Goal: Task Accomplishment & Management: Use online tool/utility

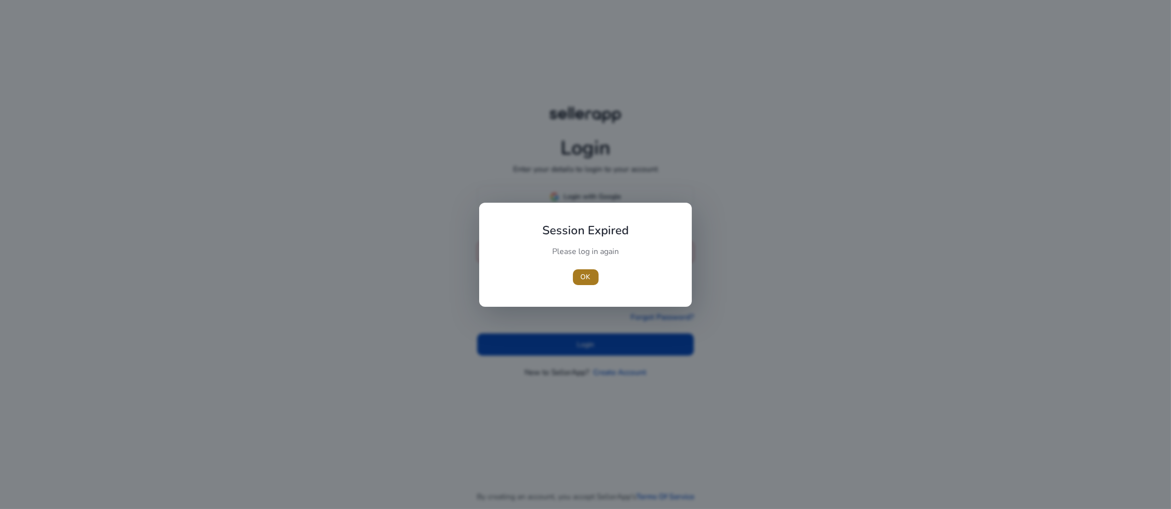
click at [585, 276] on span "OK" at bounding box center [586, 277] width 10 height 10
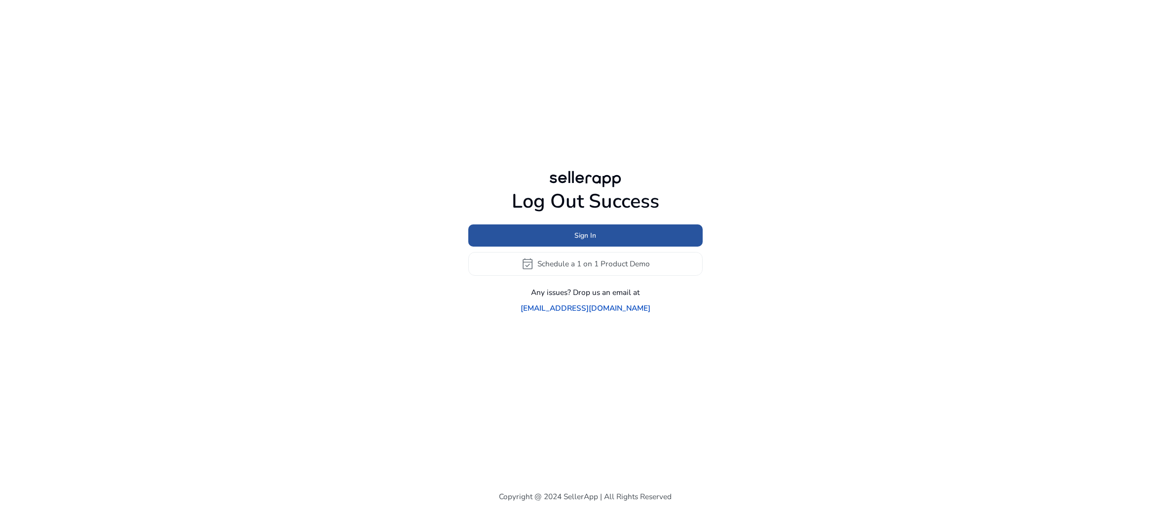
click at [587, 233] on span "Sign In" at bounding box center [586, 236] width 22 height 10
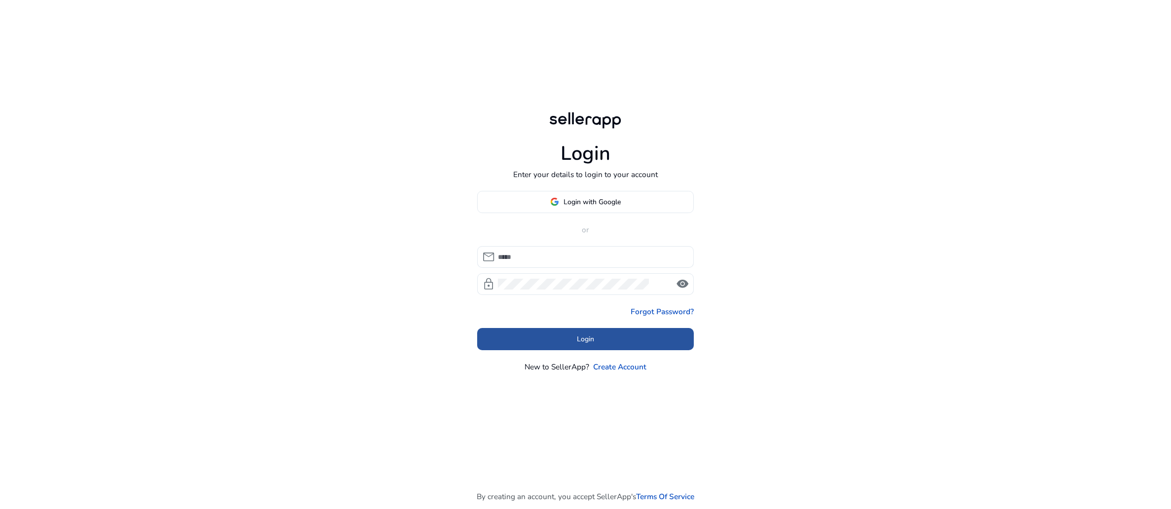
click at [598, 351] on span at bounding box center [585, 340] width 217 height 24
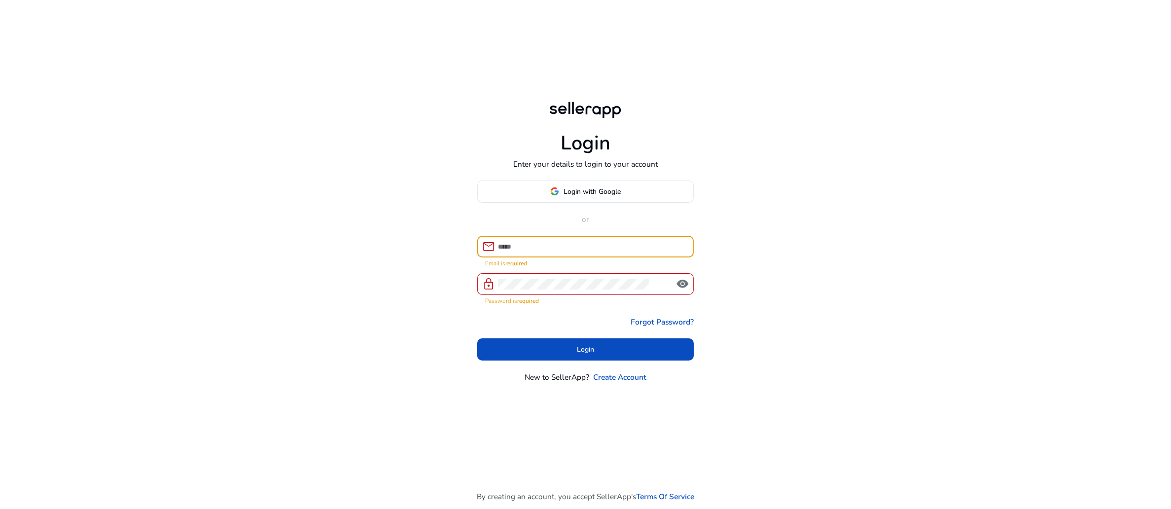
click at [566, 252] on input at bounding box center [592, 246] width 188 height 11
type input "**********"
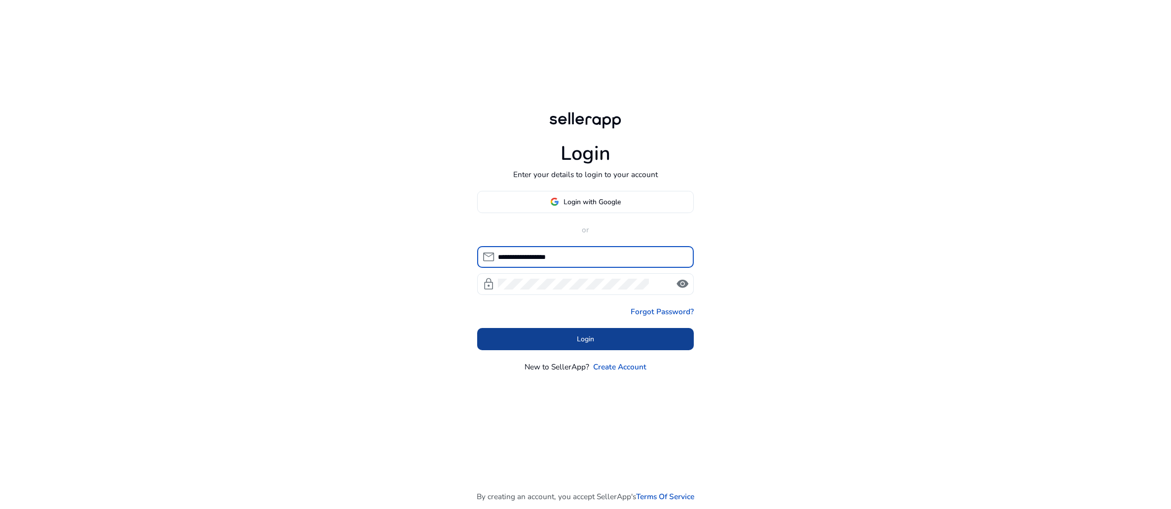
click at [586, 345] on span "Login" at bounding box center [585, 339] width 17 height 10
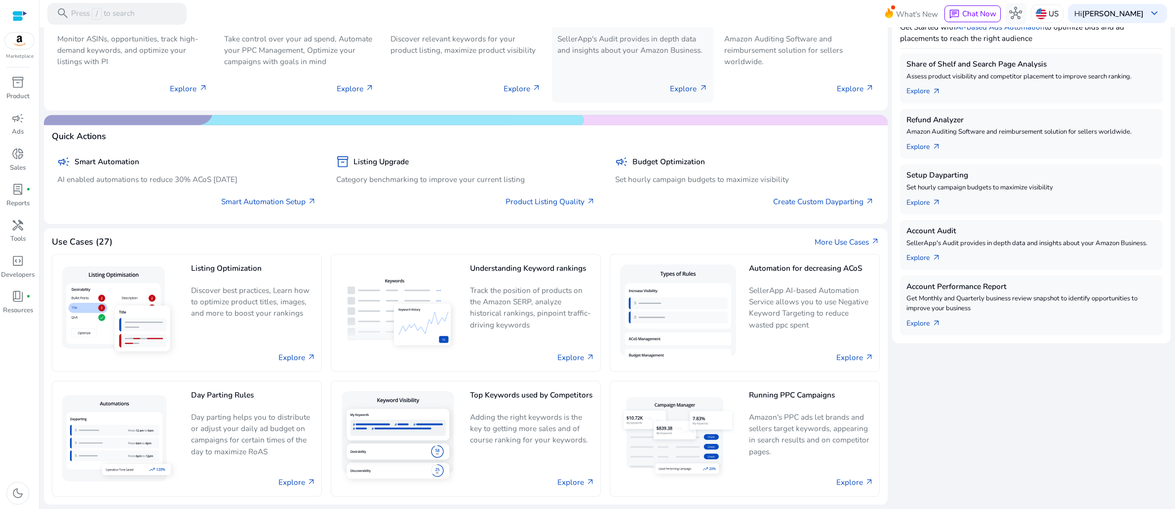
scroll to position [358, 0]
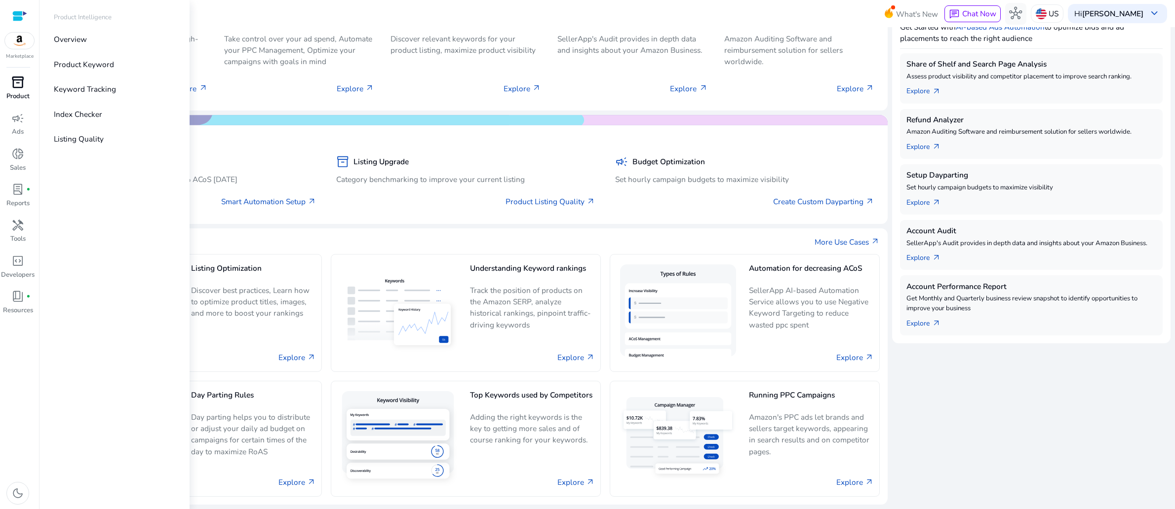
click at [12, 89] on span "inventory_2" at bounding box center [17, 82] width 13 height 13
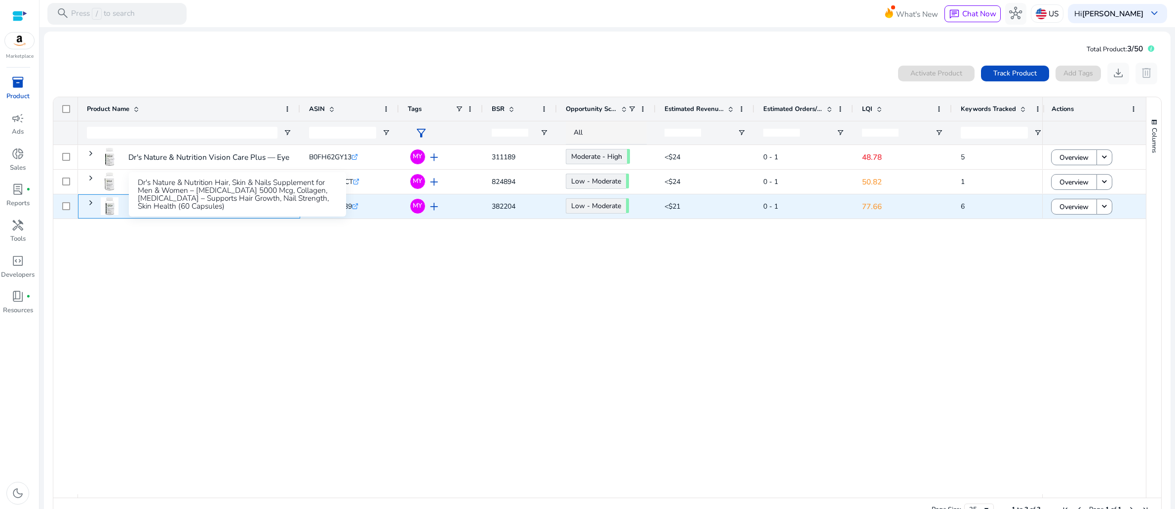
click at [247, 217] on p "Dr's Nature & Nutrition Hair, Skin & Nails Supplement for Men..." at bounding box center [237, 206] width 219 height 20
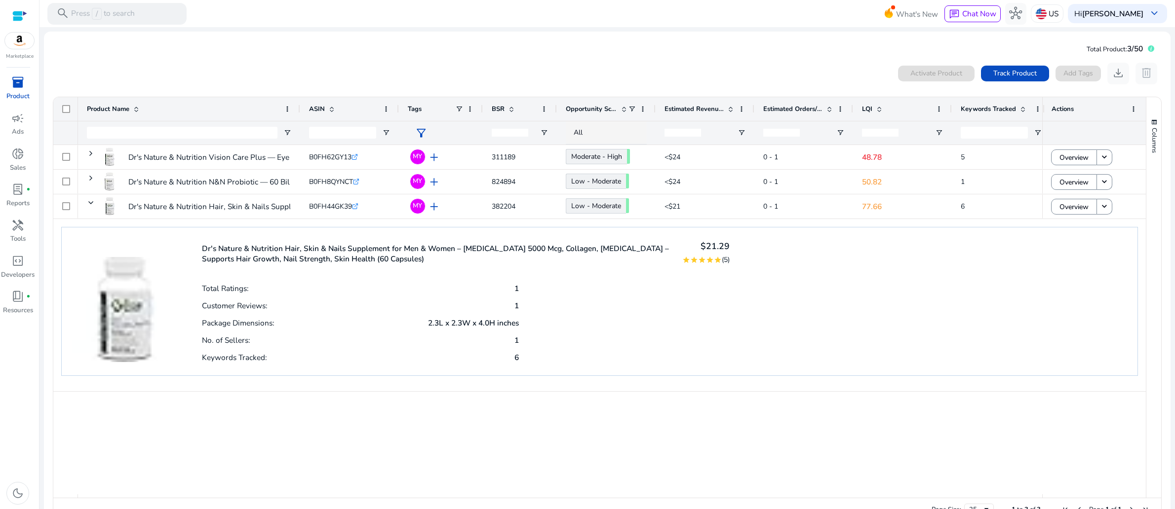
click at [21, 89] on span "inventory_2" at bounding box center [17, 82] width 13 height 13
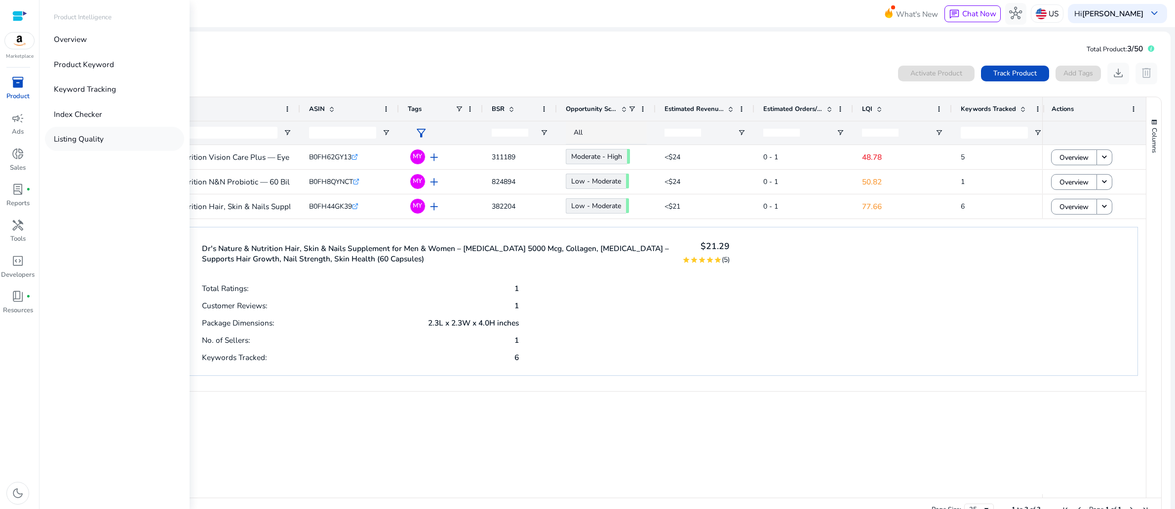
click at [104, 145] on p "Listing Quality" at bounding box center [79, 138] width 50 height 11
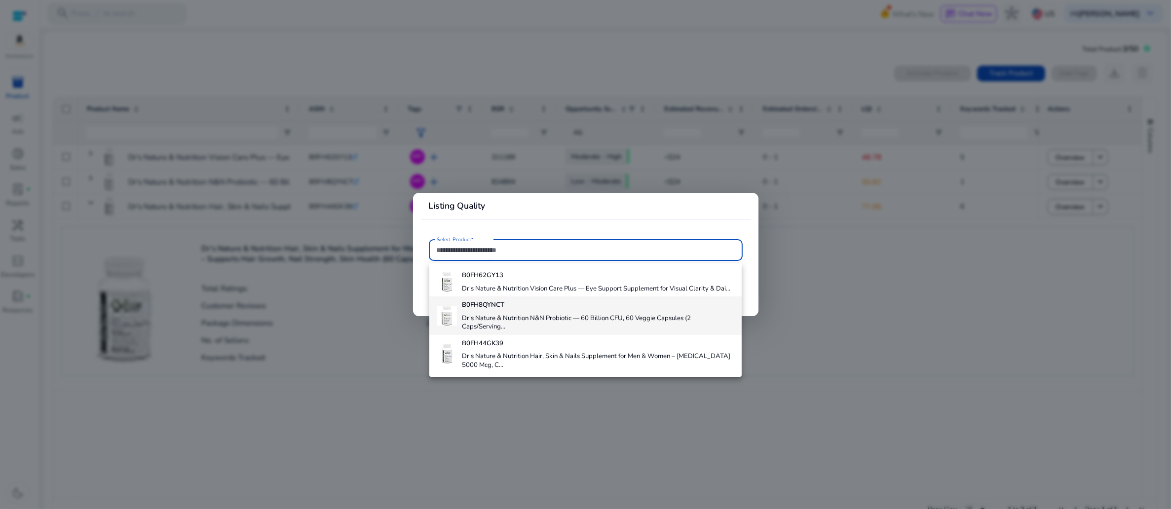
scroll to position [53, 0]
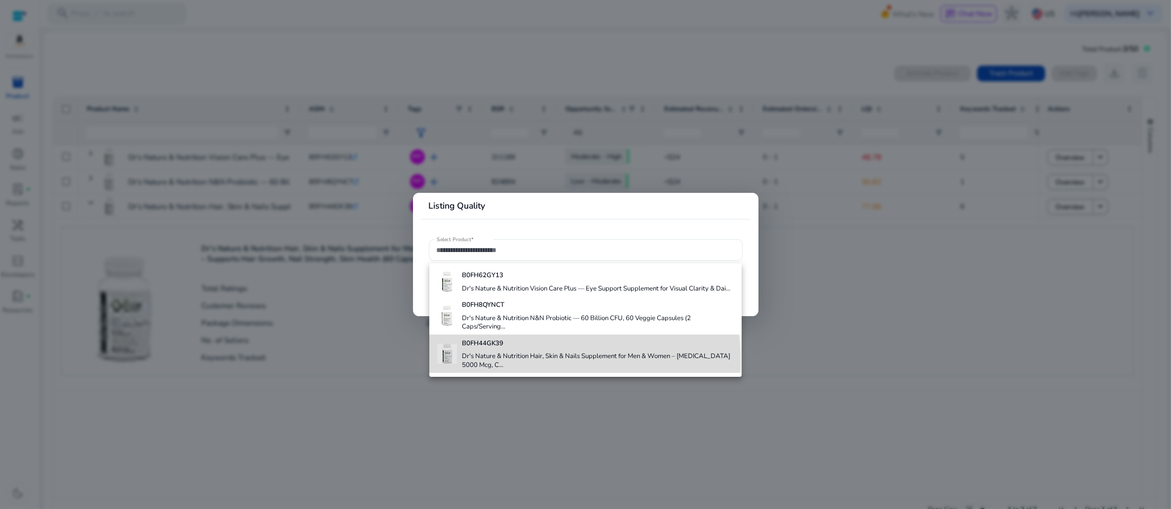
click at [528, 354] on h4 "Dr's Nature & Nutrition Hair, Skin & Nails Supplement for Men & Women – Biotin …" at bounding box center [598, 360] width 272 height 17
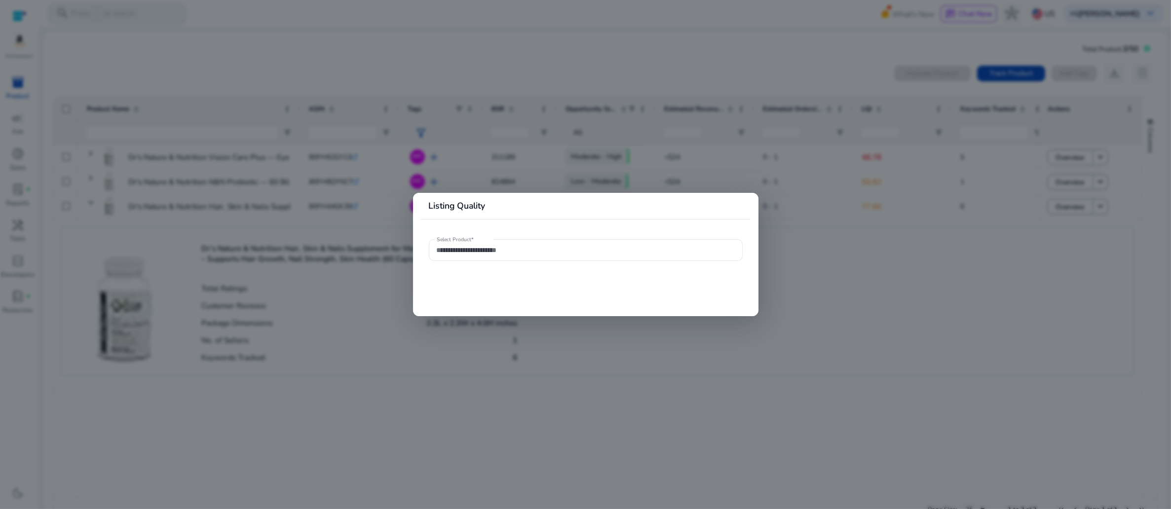
type input "**********"
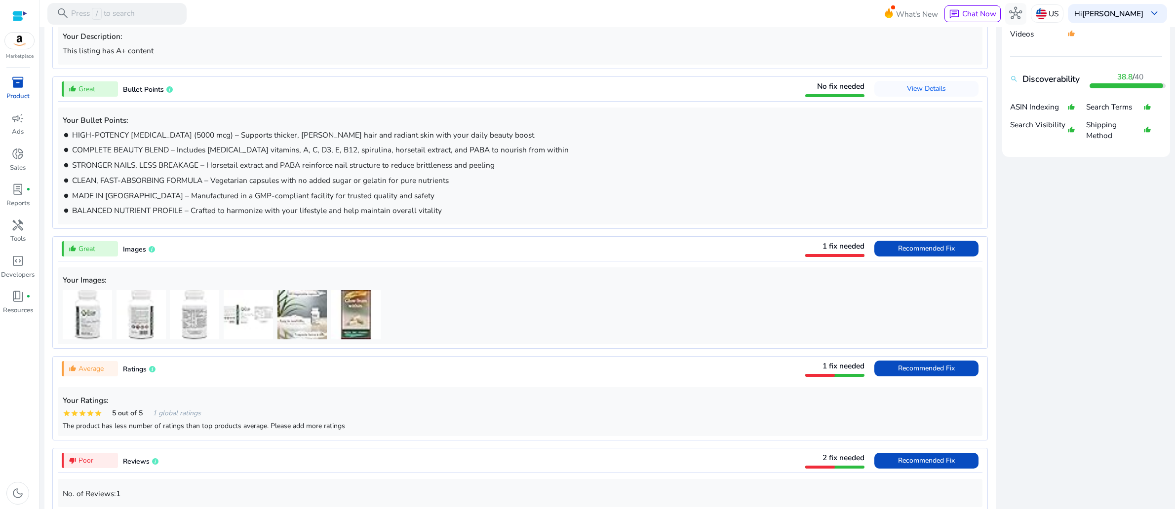
scroll to position [597, 0]
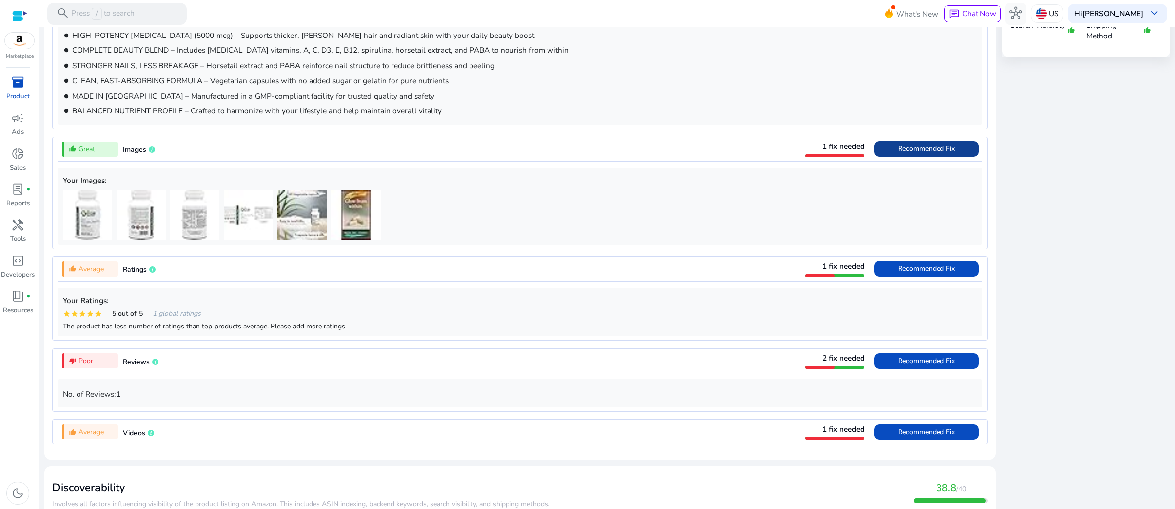
click at [898, 157] on span "Recommended Fix" at bounding box center [926, 149] width 57 height 16
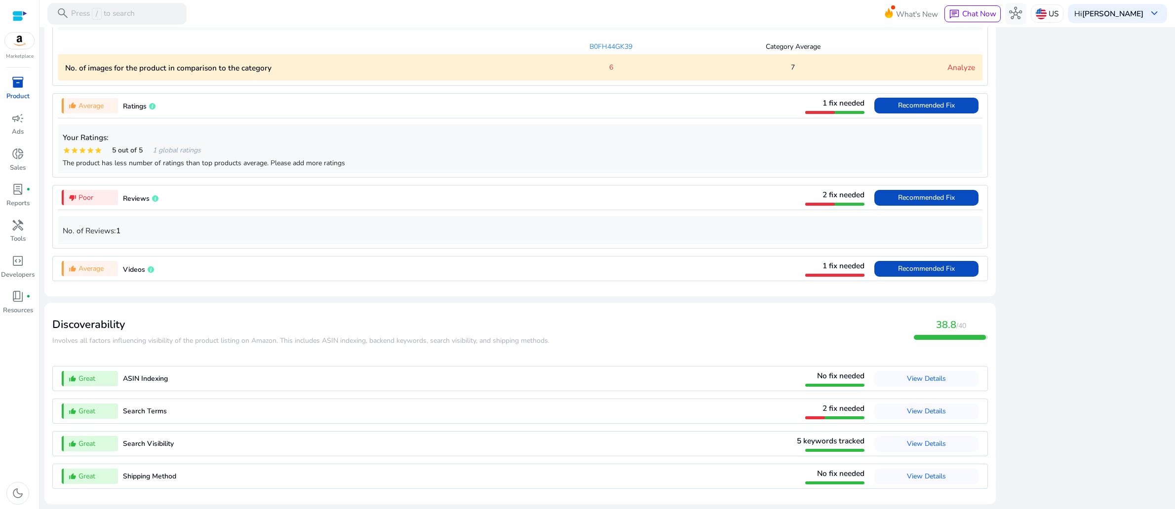
scroll to position [907, 0]
click at [947, 73] on link "Analyze" at bounding box center [961, 67] width 28 height 10
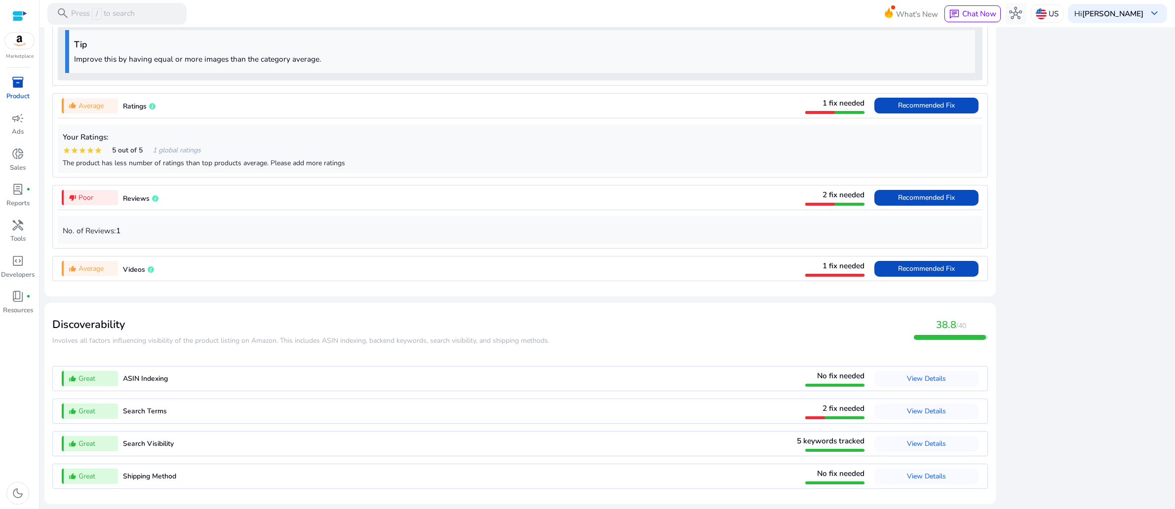
scroll to position [1060, 0]
click at [898, 273] on span "Recommended Fix" at bounding box center [926, 268] width 57 height 9
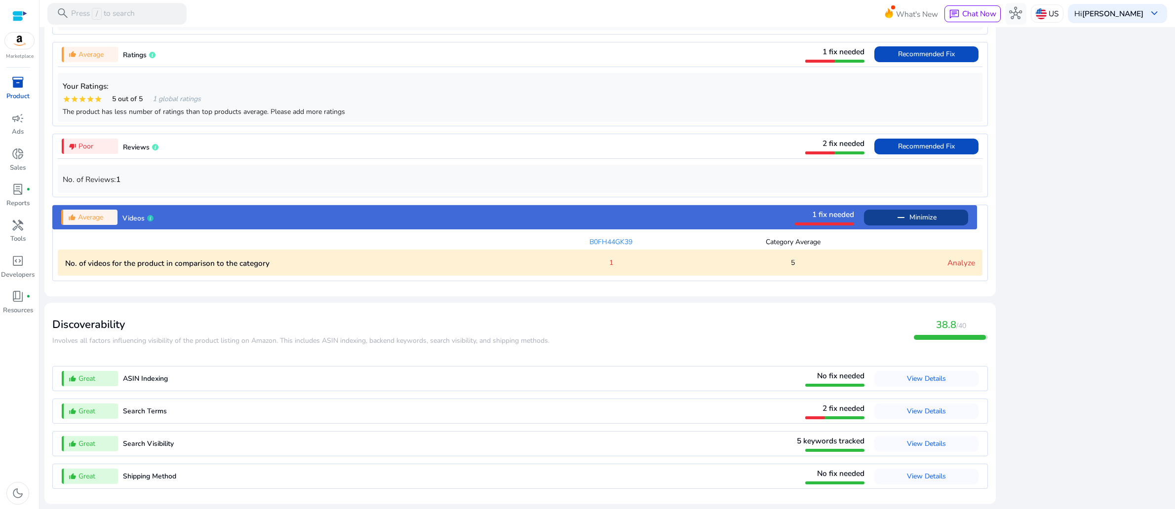
scroll to position [1090, 0]
click at [822, 403] on span "2 fix needed" at bounding box center [843, 408] width 42 height 10
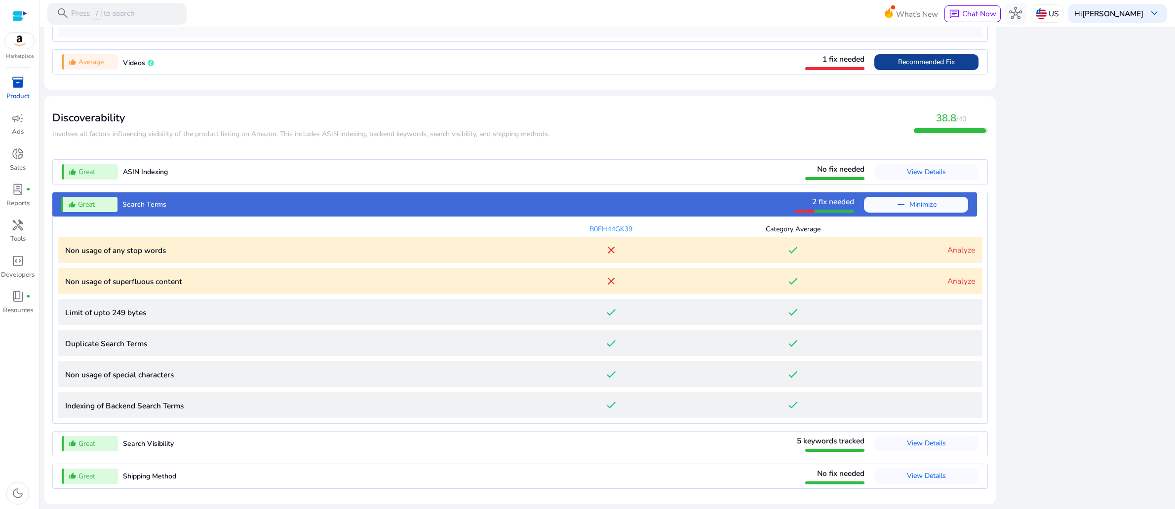
scroll to position [1291, 0]
click at [947, 245] on link "Analyze" at bounding box center [961, 250] width 28 height 10
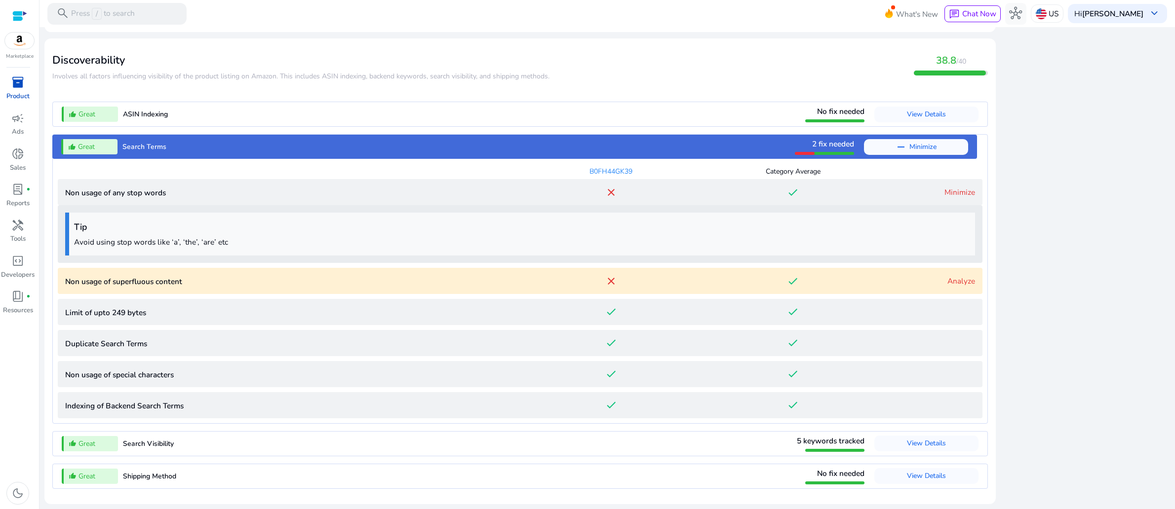
scroll to position [1365, 0]
click at [947, 276] on link "Analyze" at bounding box center [961, 281] width 28 height 10
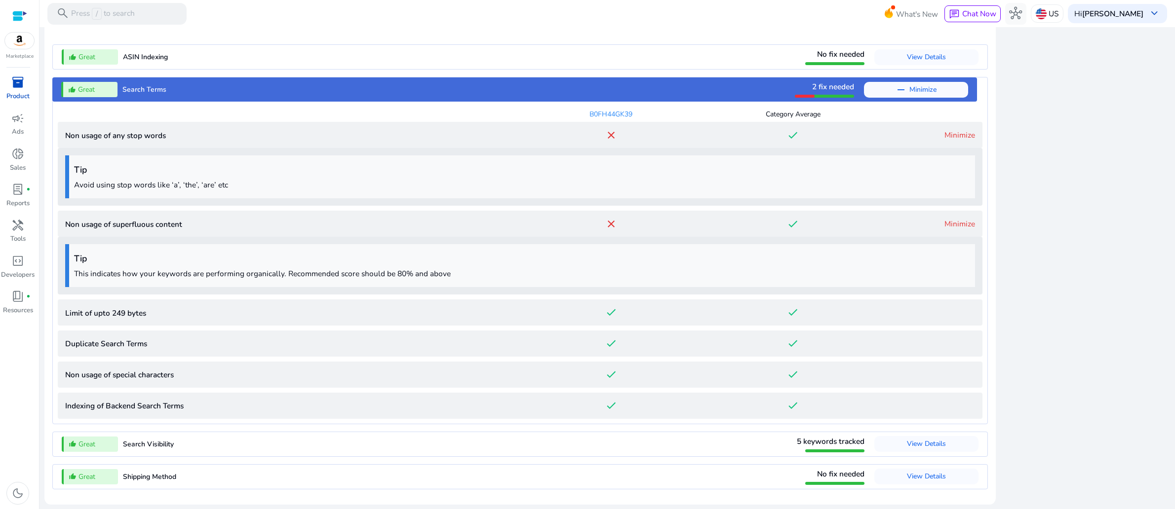
scroll to position [1439, 0]
click at [944, 219] on link "Minimize" at bounding box center [959, 224] width 31 height 10
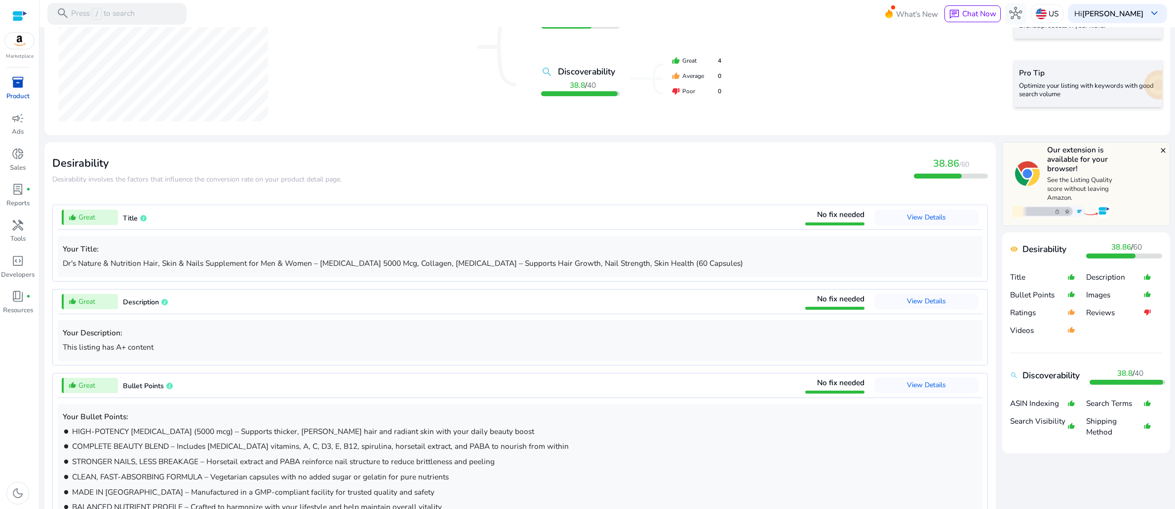
scroll to position [0, 0]
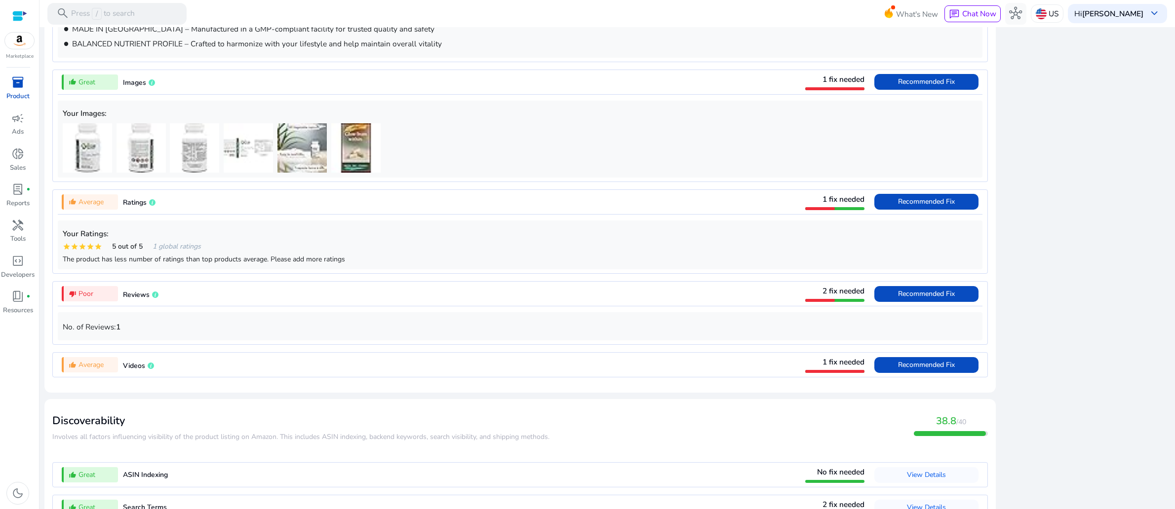
scroll to position [668, 0]
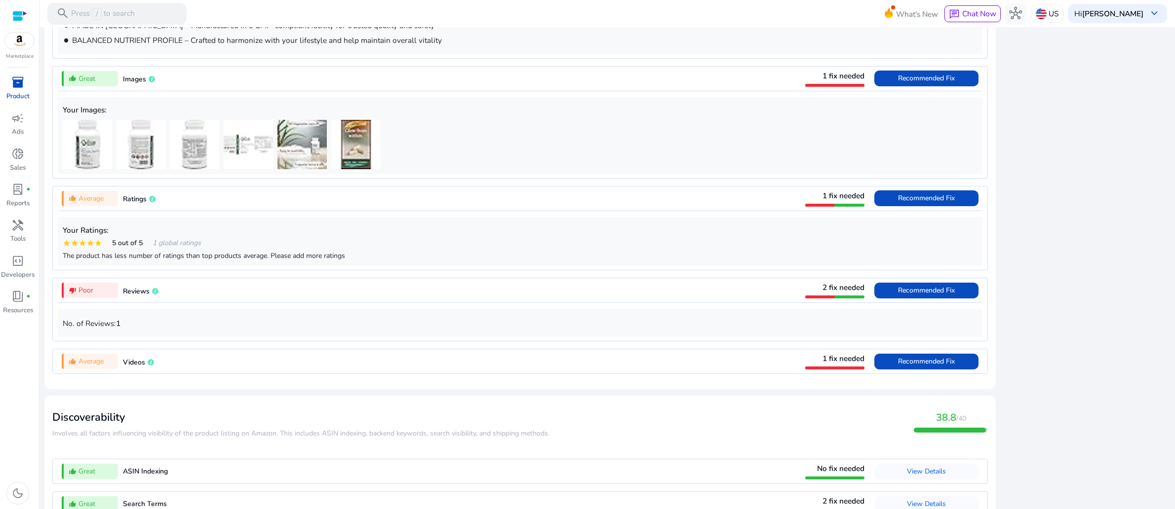
drag, startPoint x: 1153, startPoint y: 117, endPoint x: 1092, endPoint y: 119, distance: 60.2
click at [1128, 302] on div "close Our extension is available for your browser! See the Listing Quality scor…" at bounding box center [1086, 138] width 168 height 926
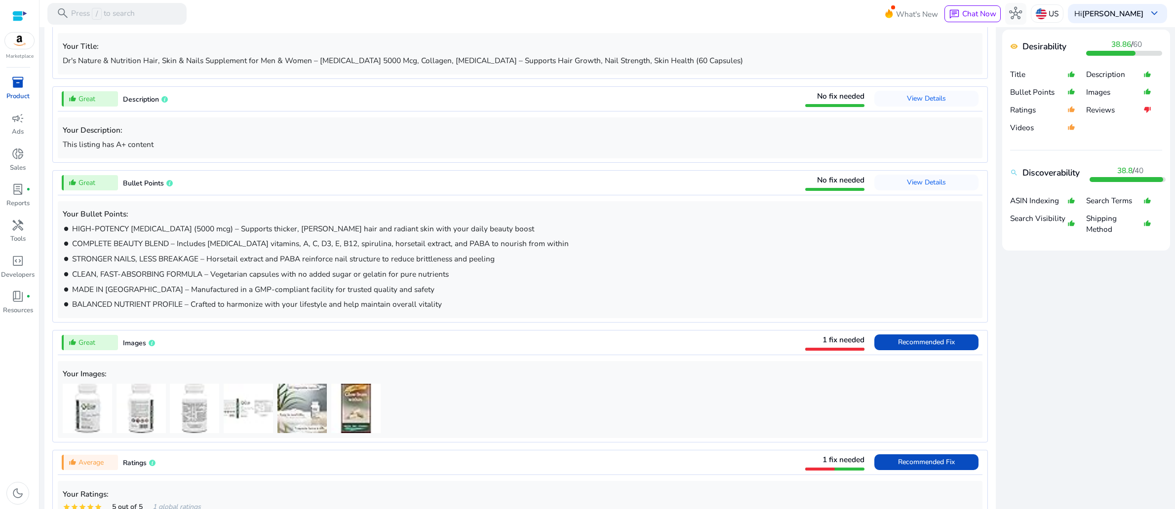
scroll to position [409, 0]
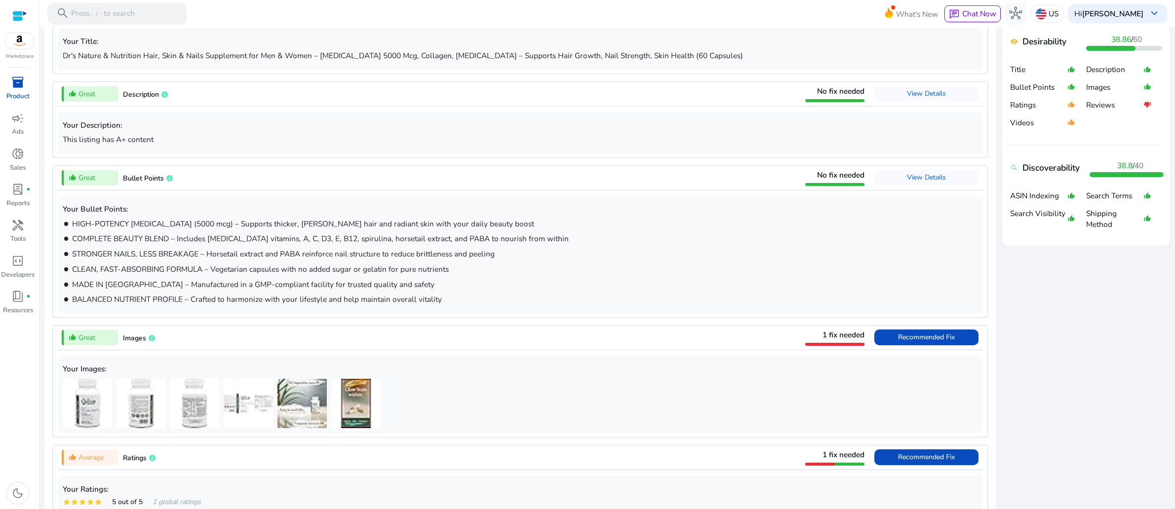
click at [1067, 131] on mat-icon "thumb_up_alt" at bounding box center [1071, 123] width 8 height 18
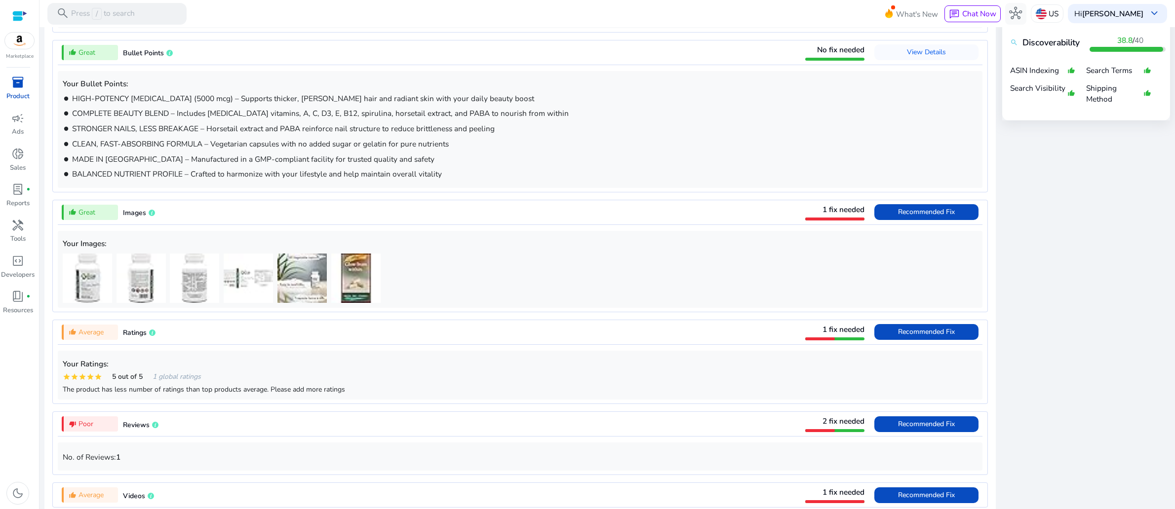
scroll to position [535, 0]
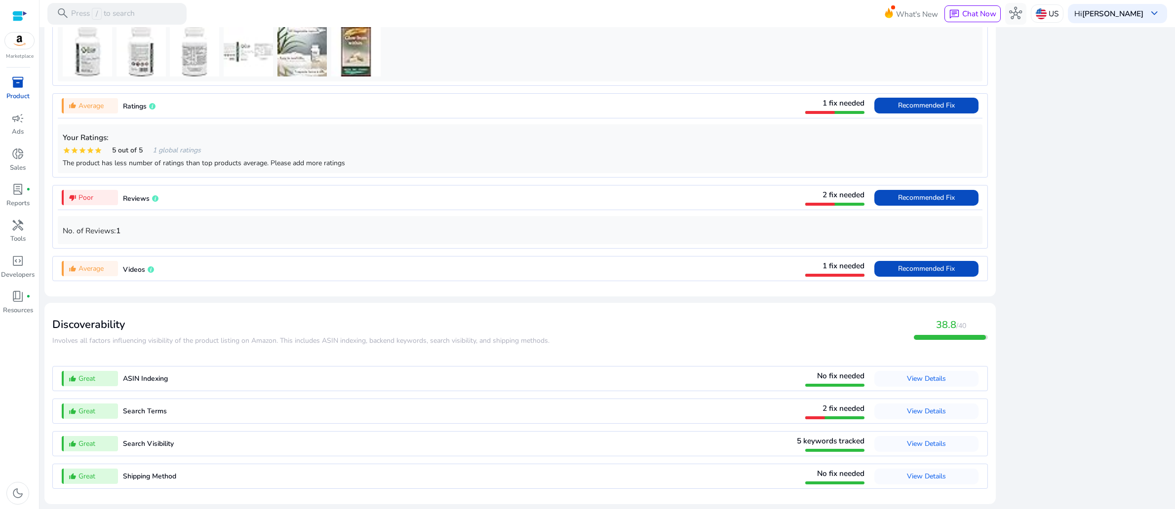
scroll to position [1029, 0]
click at [898, 264] on span "Recommended Fix" at bounding box center [926, 268] width 57 height 9
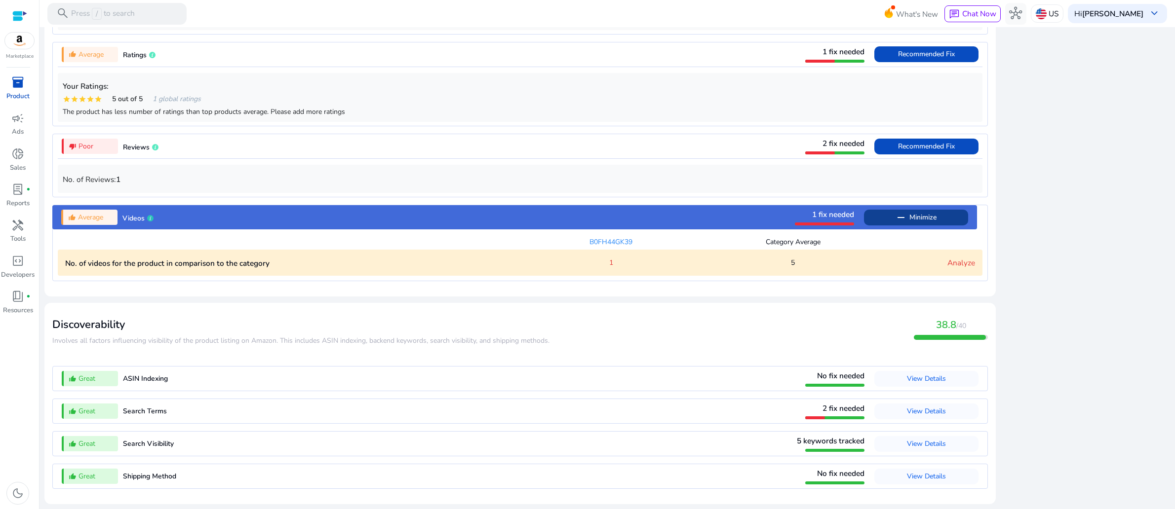
scroll to position [1090, 0]
click at [907, 407] on span "View Details" at bounding box center [926, 411] width 39 height 9
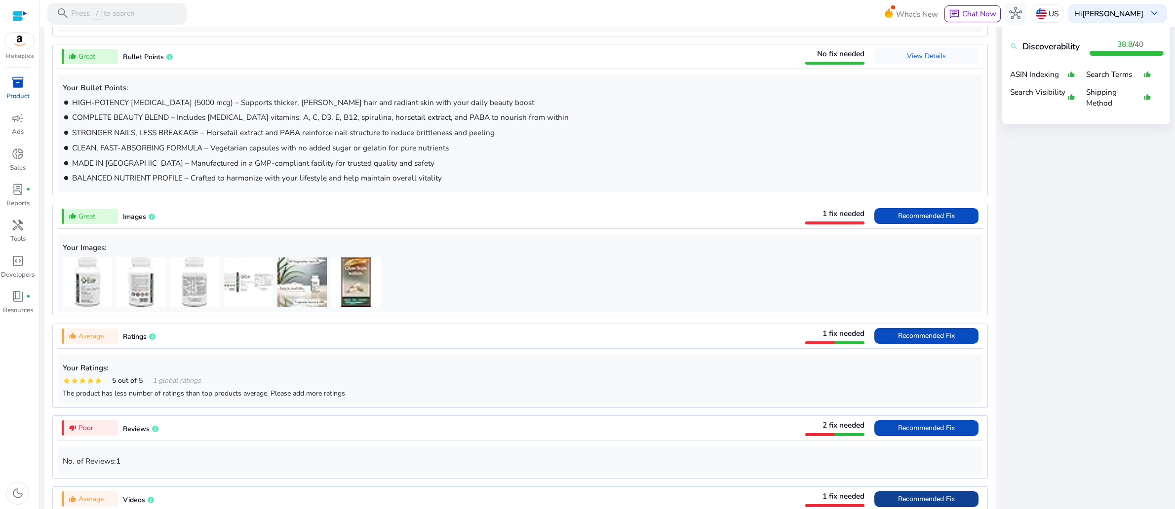
scroll to position [0, 0]
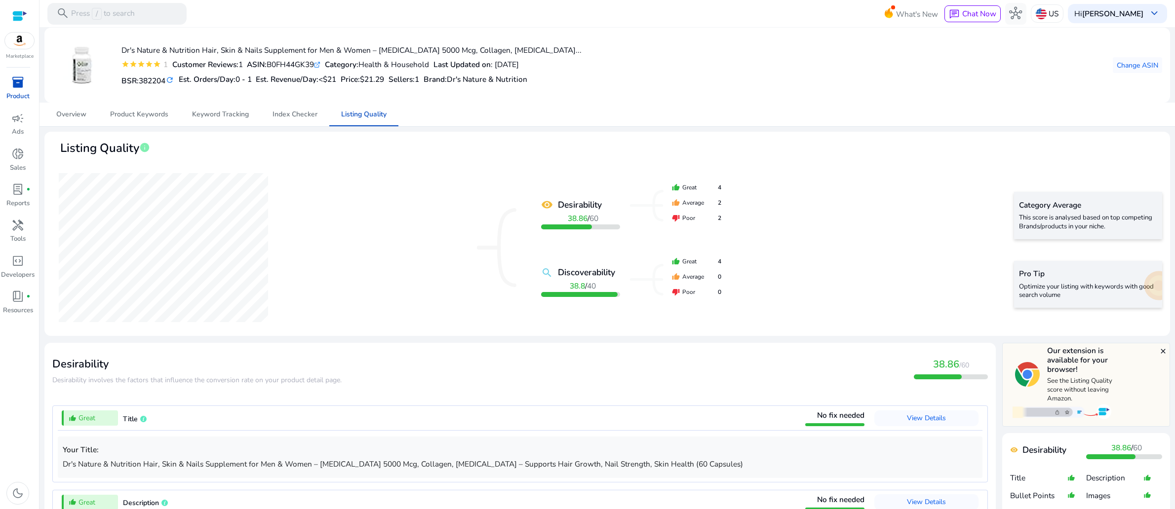
click at [331, 303] on div "remove_red_eye Desirability 38.86 / 60 search Discoverability 38.8 / 40 thumb_u…" at bounding box center [607, 247] width 1110 height 161
click at [516, 278] on img at bounding box center [496, 247] width 39 height 79
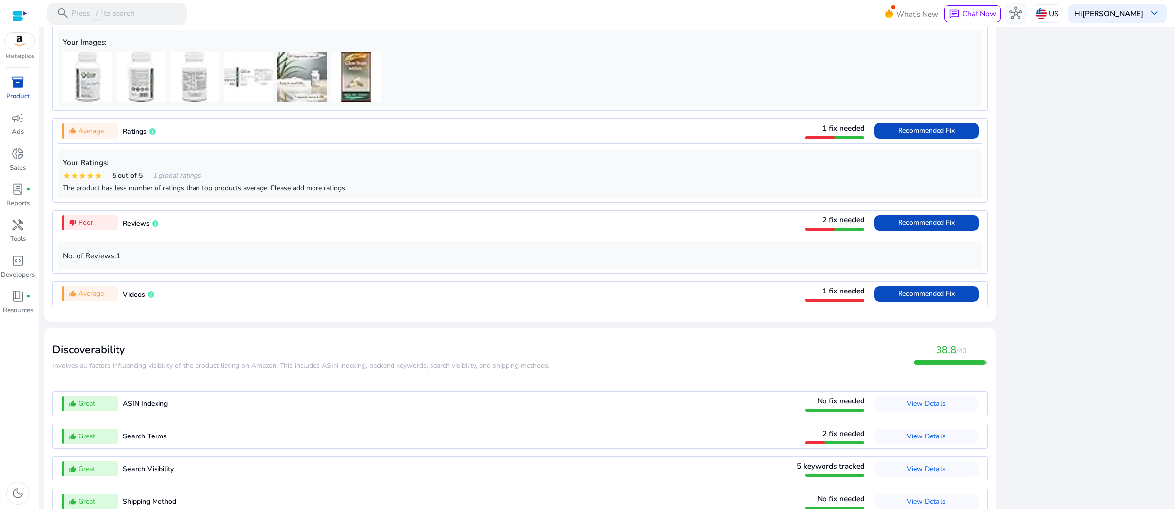
scroll to position [736, 0]
click at [874, 22] on span at bounding box center [926, 11] width 104 height 24
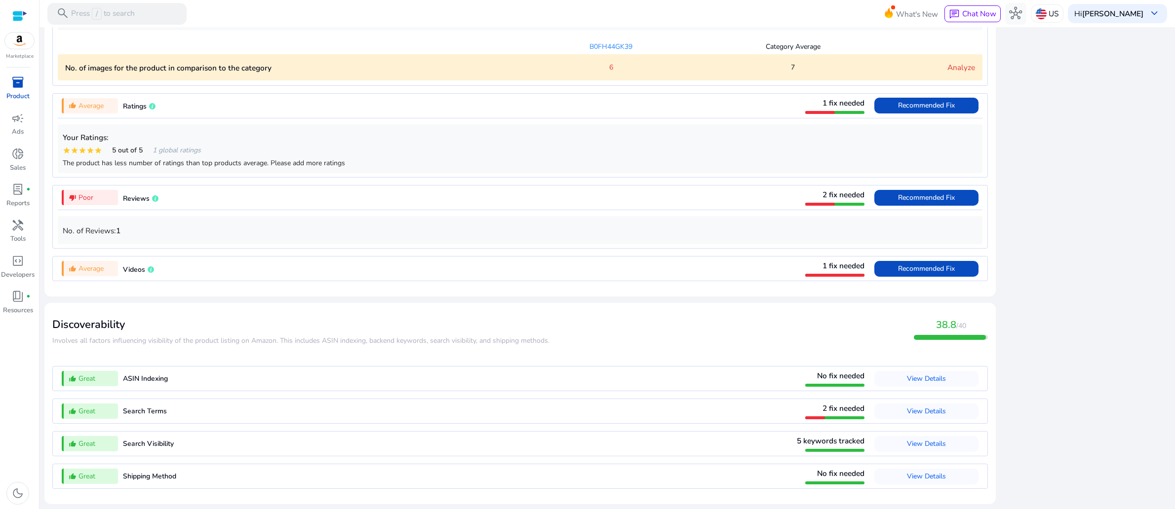
scroll to position [907, 0]
click at [898, 114] on span "Recommended Fix" at bounding box center [926, 106] width 57 height 16
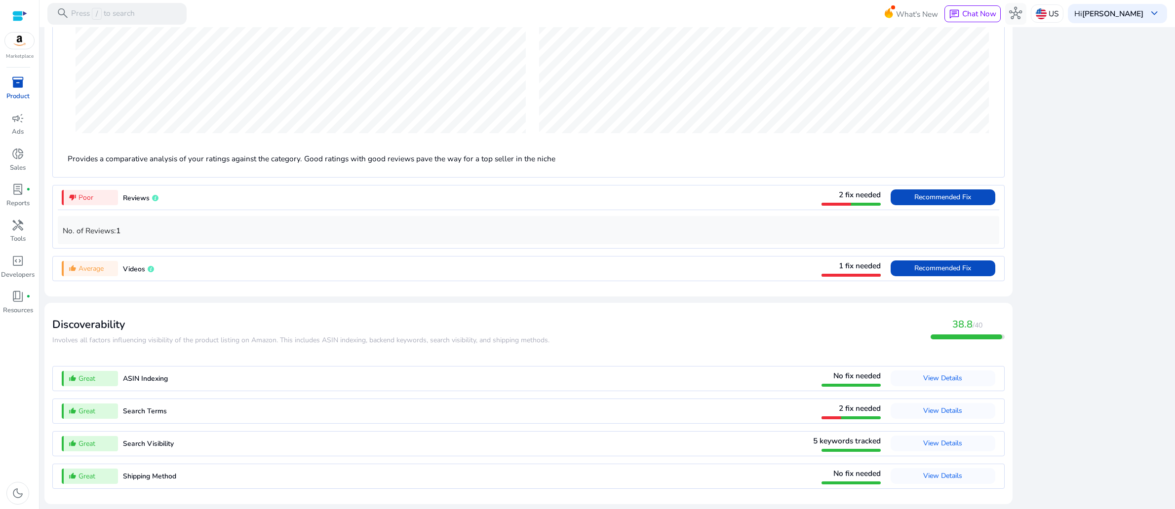
scroll to position [1031, 0]
click at [930, 202] on span "Recommended Fix" at bounding box center [942, 196] width 57 height 9
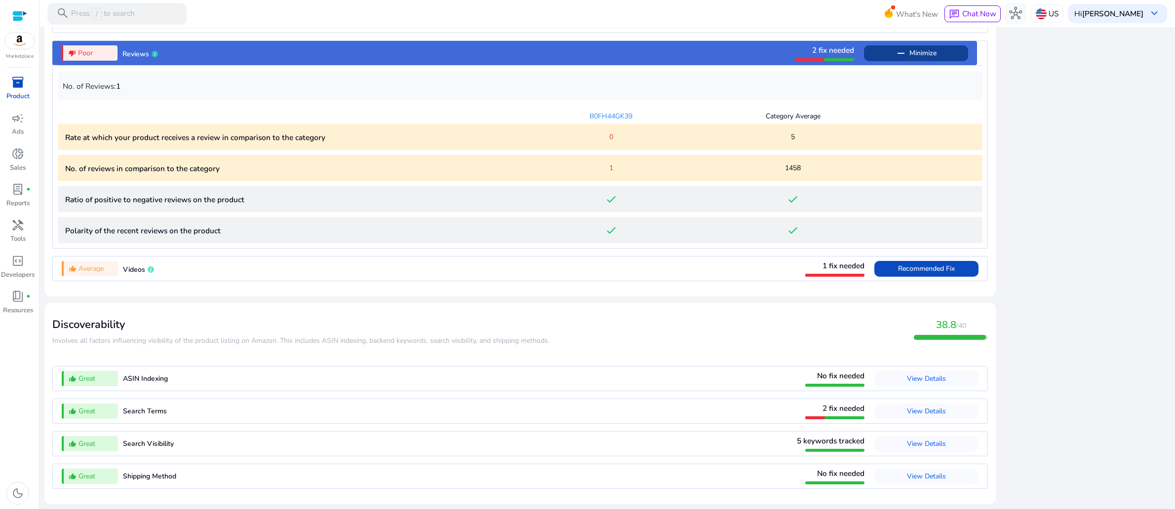
scroll to position [1153, 0]
click at [898, 273] on span "Recommended Fix" at bounding box center [926, 268] width 57 height 9
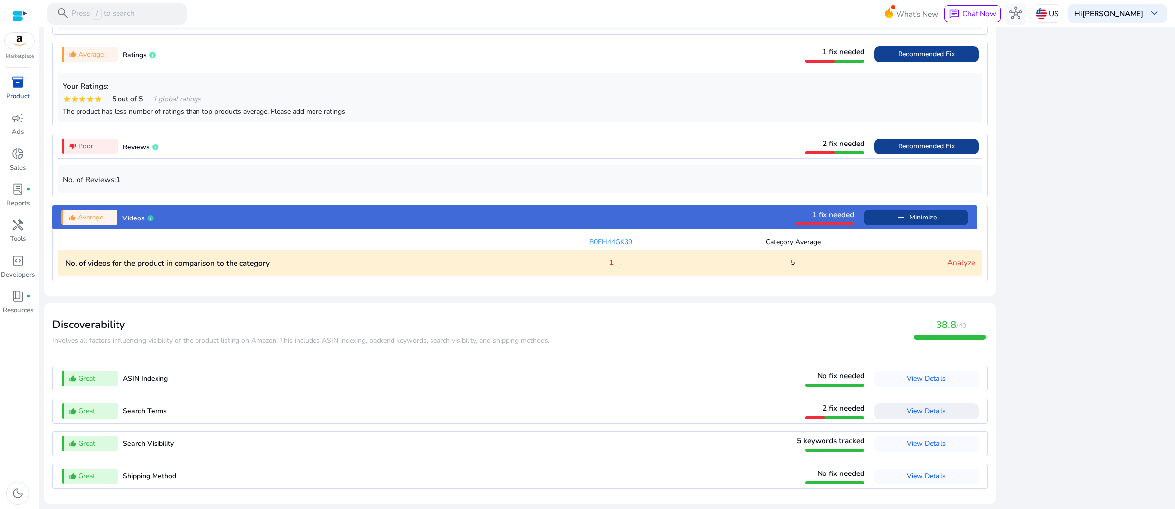
click at [907, 407] on span "View Details" at bounding box center [926, 411] width 39 height 9
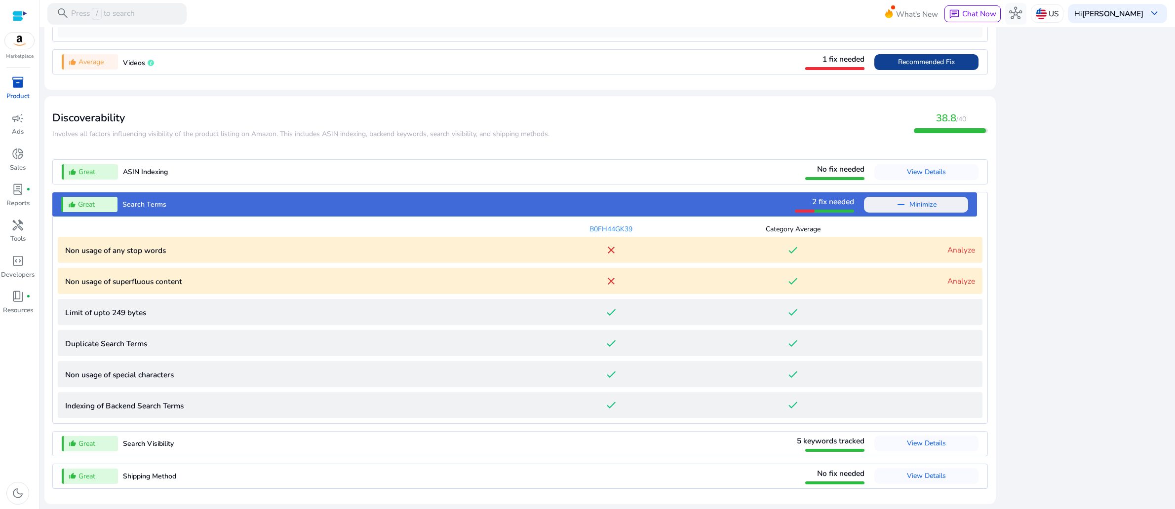
scroll to position [1291, 0]
click at [616, 237] on words "Non usage of any stop words close done Analyze" at bounding box center [520, 250] width 924 height 26
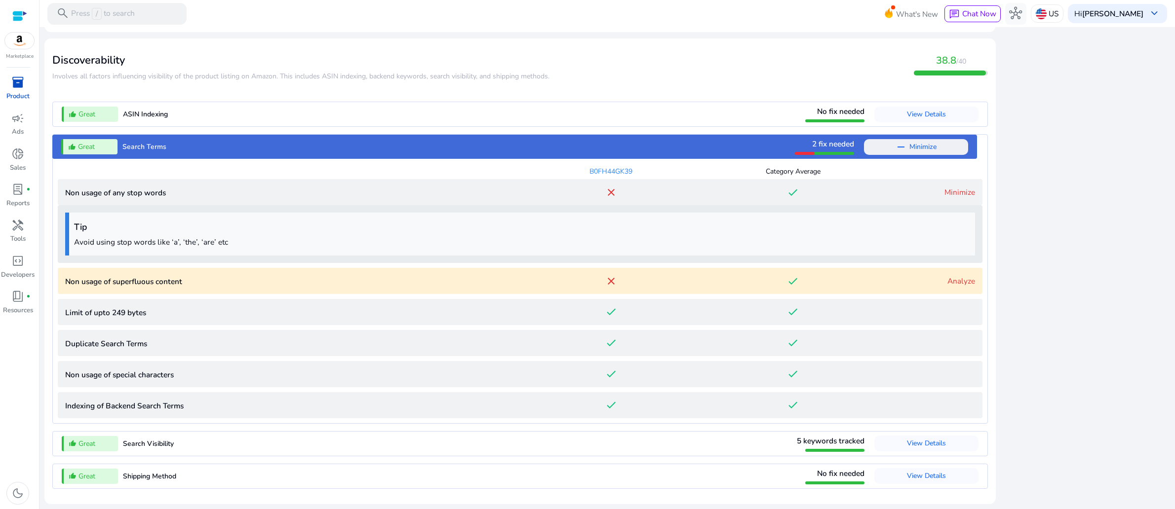
scroll to position [1365, 0]
